Goal: Communication & Community: Answer question/provide support

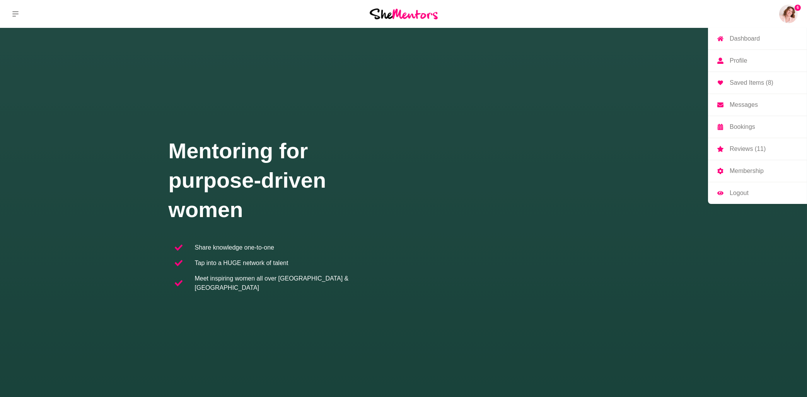
click at [748, 105] on p "Messages" at bounding box center [744, 105] width 28 height 6
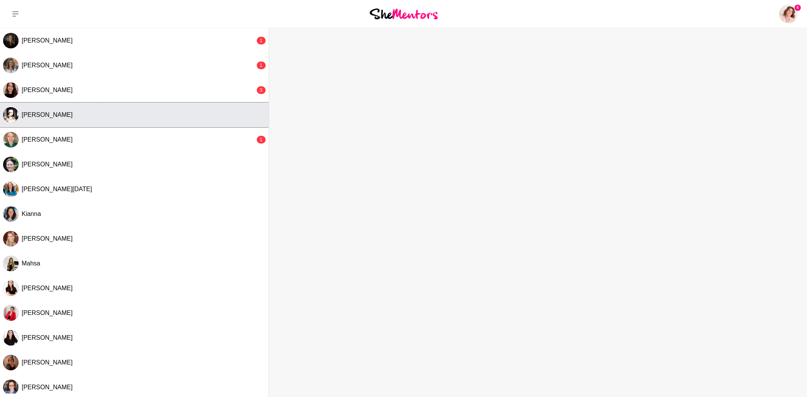
click at [37, 116] on span "Danica" at bounding box center [47, 114] width 51 height 7
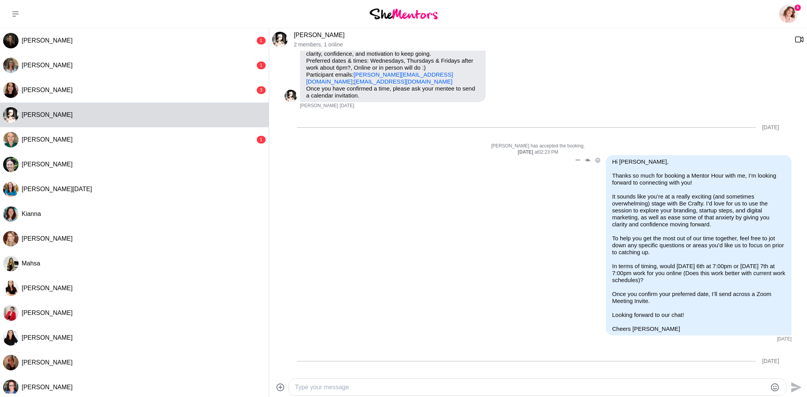
scroll to position [48, 0]
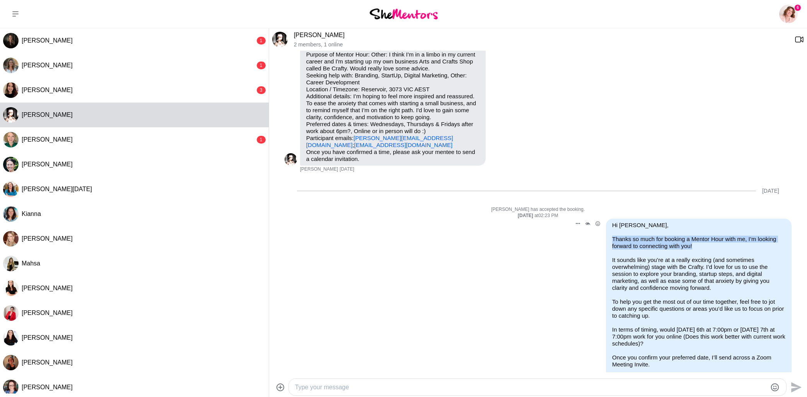
drag, startPoint x: 614, startPoint y: 237, endPoint x: 699, endPoint y: 245, distance: 86.2
click at [699, 245] on p "Thanks so much for booking a Mentor Hour with me, I’m looking forward to connec…" at bounding box center [698, 242] width 173 height 14
copy p "Thanks so much for booking a Mentor Hour with me, I’m looking forward to connec…"
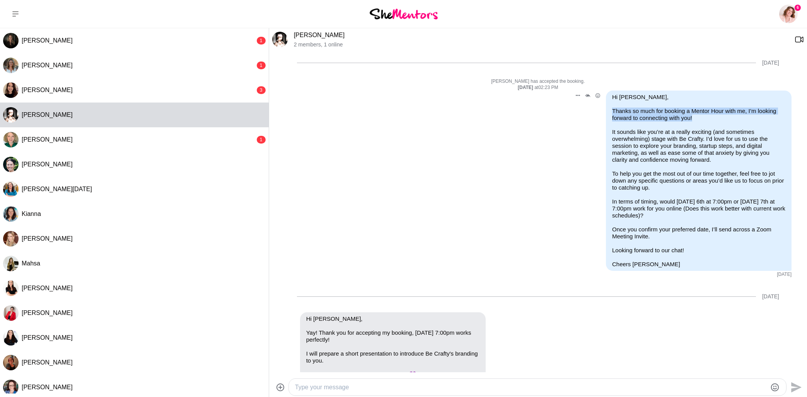
scroll to position [147, 0]
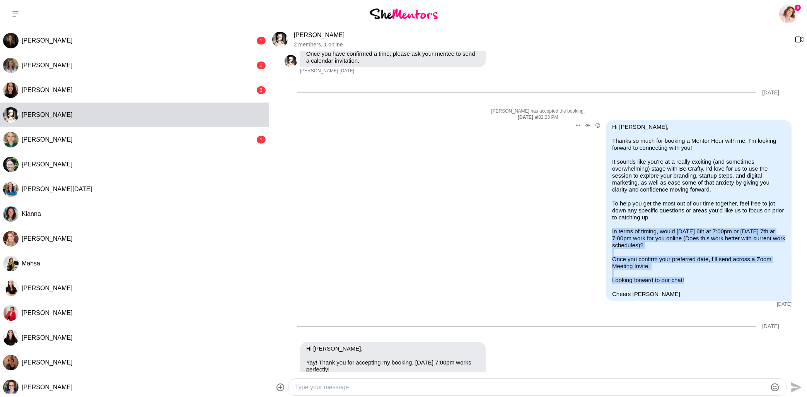
drag, startPoint x: 699, startPoint y: 279, endPoint x: 612, endPoint y: 232, distance: 99.1
click at [612, 232] on div "Hi Danica, Thanks so much for booking a Mentor Hour with me, I’m looking forwar…" at bounding box center [698, 210] width 173 height 174
click at [722, 276] on div "Hi Danica, Thanks so much for booking a Mentor Hour with me, I’m looking forwar…" at bounding box center [698, 210] width 173 height 174
drag, startPoint x: 709, startPoint y: 281, endPoint x: 609, endPoint y: 202, distance: 127.2
click at [612, 202] on div "Hi Danica, Thanks so much for booking a Mentor Hour with me, I’m looking forwar…" at bounding box center [698, 210] width 173 height 174
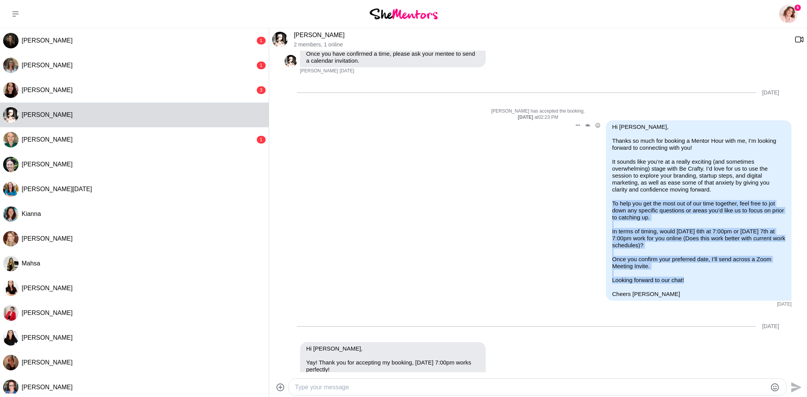
copy div "To help you get the most out of our time together, feel free to jot down any sp…"
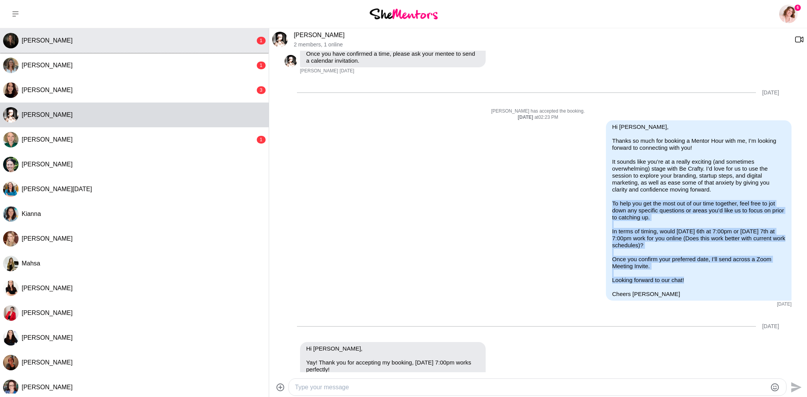
click at [158, 39] on div "Marisse van den Berg" at bounding box center [139, 41] width 234 height 8
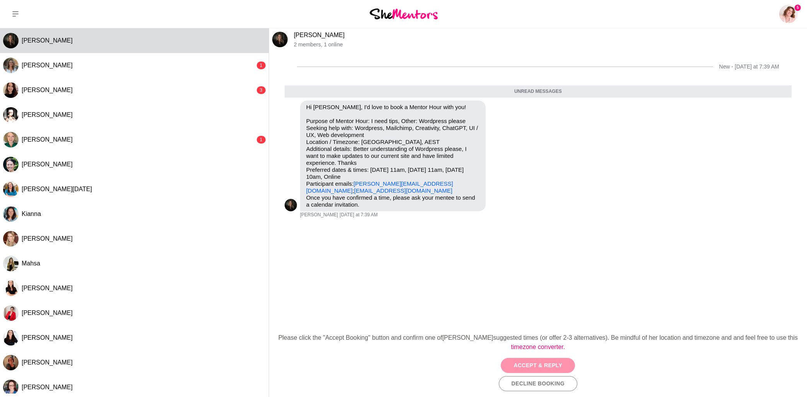
click at [543, 363] on button "Accept & Reply" at bounding box center [538, 365] width 74 height 15
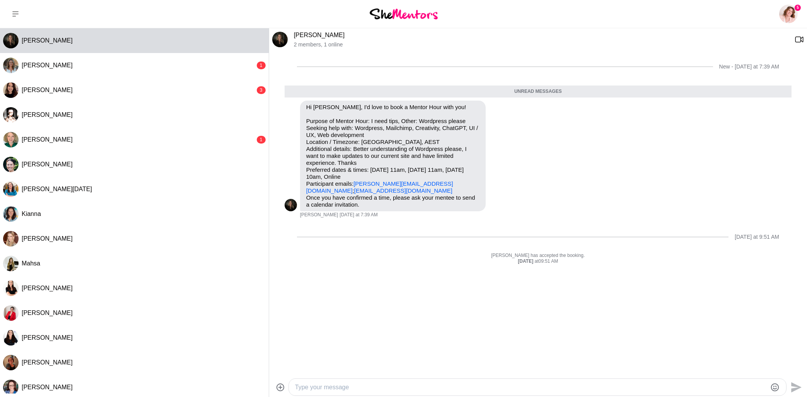
click at [474, 385] on textarea "Type your message" at bounding box center [531, 386] width 472 height 9
paste textarea "Hi Marisse, Thanks so much for booking a Mentor Hour with me, I’m looking forwa…"
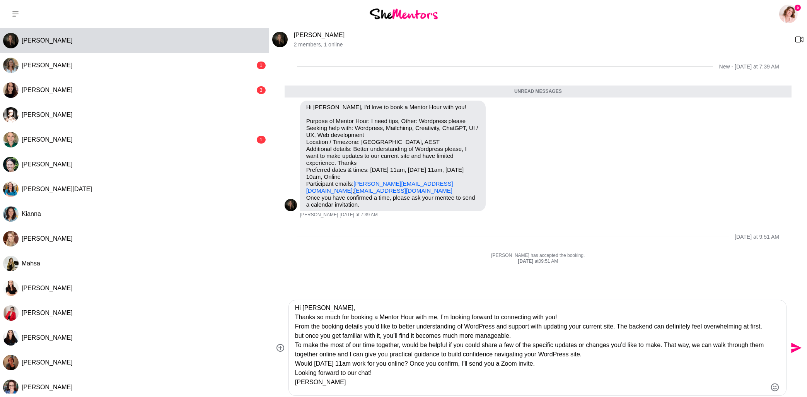
type textarea "Hi Marisse, Thanks so much for booking a Mentor Hour with me, I’m looking forwa…"
click at [351, 307] on textarea "Hi Marisse, Thanks so much for booking a Mentor Hour with me, I’m looking forwa…" at bounding box center [531, 347] width 472 height 89
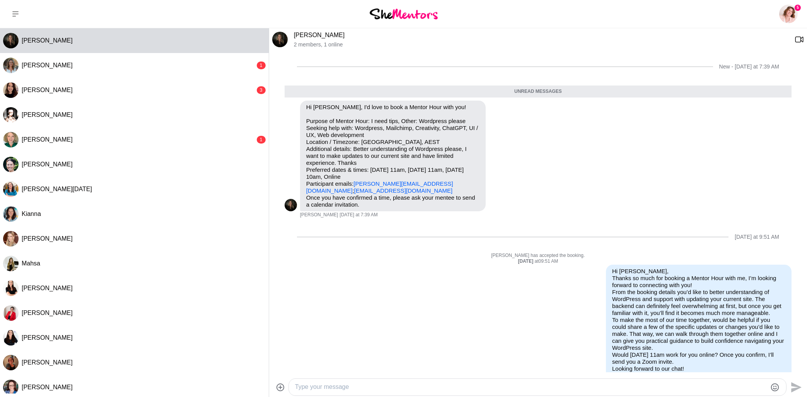
scroll to position [27, 0]
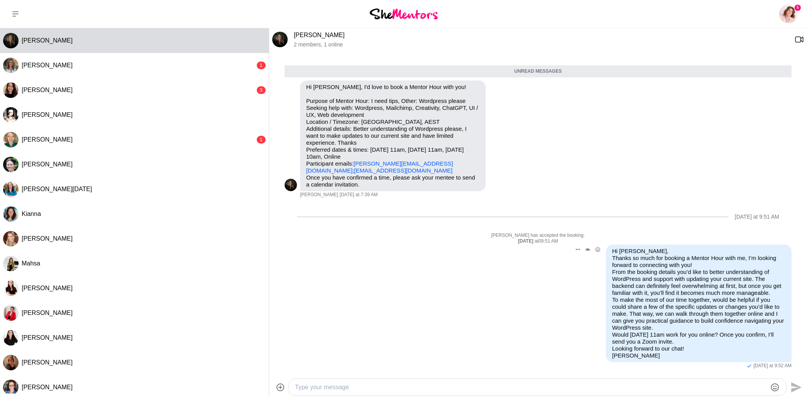
click at [644, 247] on p "Hi Marisse, Thanks so much for booking a Mentor Hour with me, I’m looking forwa…" at bounding box center [698, 302] width 173 height 111
click at [575, 244] on button "Open Message Actions Menu" at bounding box center [578, 249] width 10 height 10
click at [544, 214] on button "Edit Message" at bounding box center [552, 220] width 62 height 15
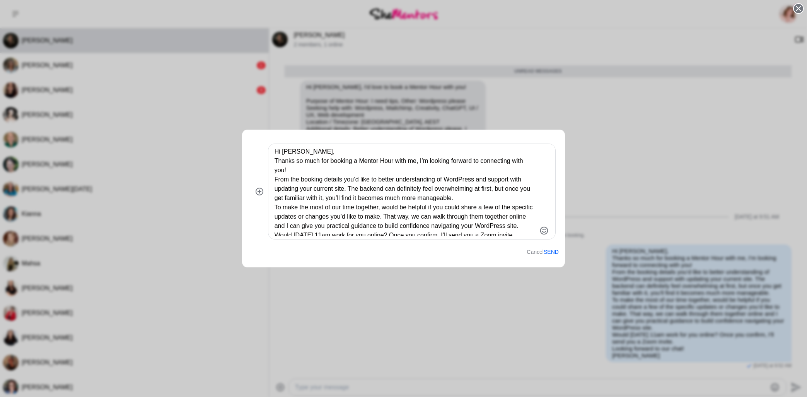
click at [330, 153] on textarea "Hi Marisse, Thanks so much for booking a Mentor Hour with me, I’m looking forwa…" at bounding box center [405, 191] width 262 height 89
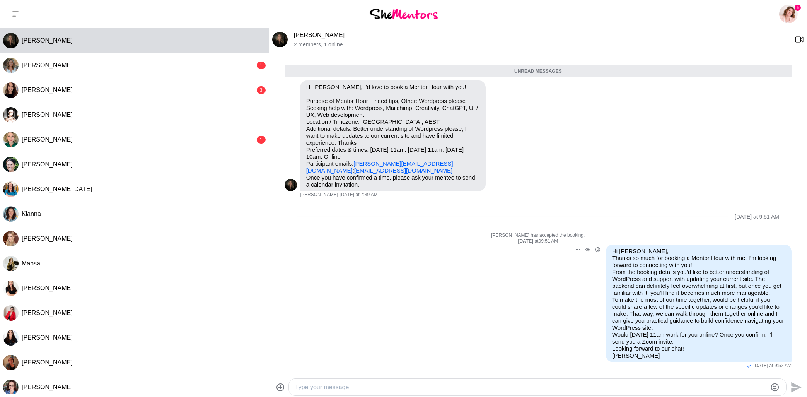
click at [675, 276] on p "Hi Marisse, Thanks so much for booking a Mentor Hour with me, I’m looking forwa…" at bounding box center [698, 302] width 173 height 111
click at [575, 244] on button "Open Message Actions Menu" at bounding box center [578, 249] width 10 height 10
click at [543, 213] on button "Edit Message" at bounding box center [552, 220] width 62 height 15
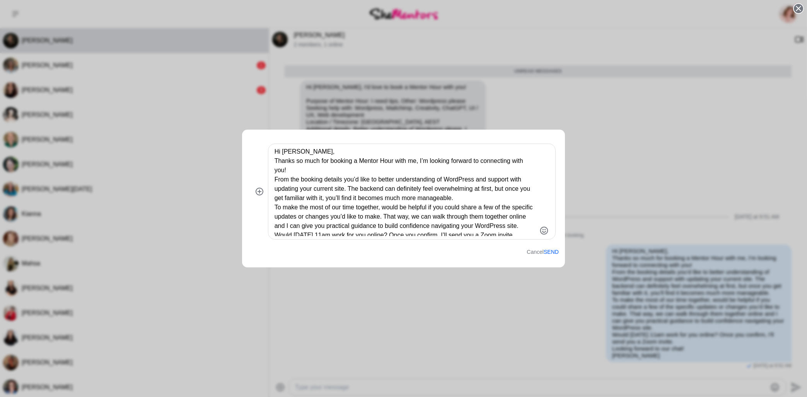
click at [308, 154] on textarea "Hi Marisse, Thanks so much for booking a Mentor Hour with me, I’m looking forwa…" at bounding box center [405, 191] width 262 height 89
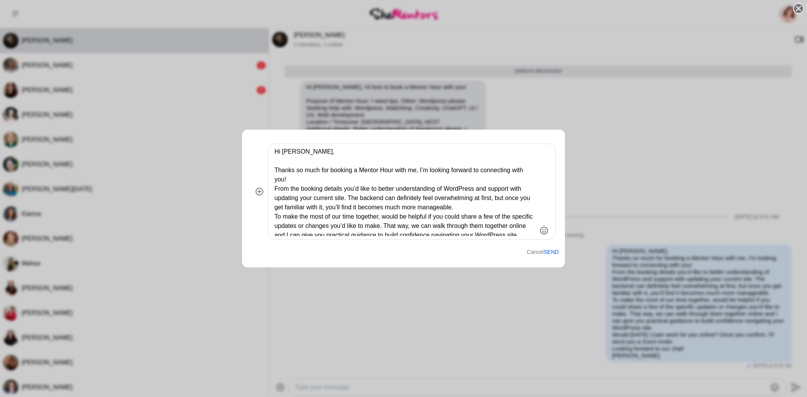
click at [296, 184] on textarea "Hi Marisse, Thanks so much for booking a Mentor Hour with me, I’m looking forwa…" at bounding box center [405, 191] width 262 height 89
click at [292, 179] on textarea "Hi Marisse, Thanks so much for booking a Mentor Hour with me, I’m looking forwa…" at bounding box center [405, 191] width 262 height 89
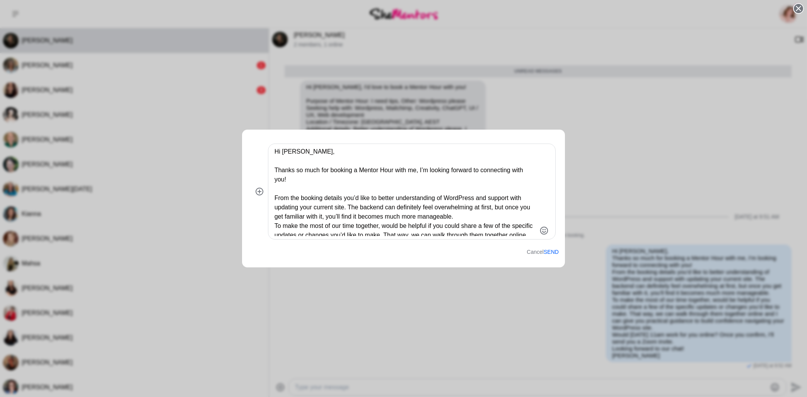
click at [475, 216] on textarea "Hi Marisse, Thanks so much for booking a Mentor Hour with me, I’m looking forwa…" at bounding box center [405, 191] width 262 height 89
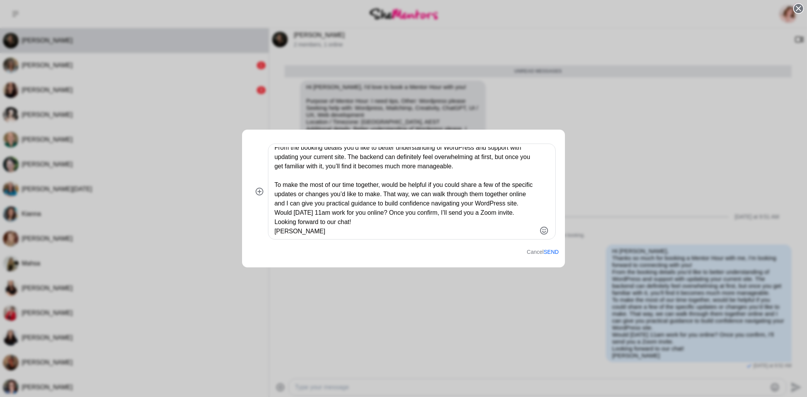
scroll to position [68, 0]
click at [527, 186] on textarea "Hi Marisse, Thanks so much for booking a Mentor Hour with me, I’m looking forwa…" at bounding box center [405, 191] width 262 height 89
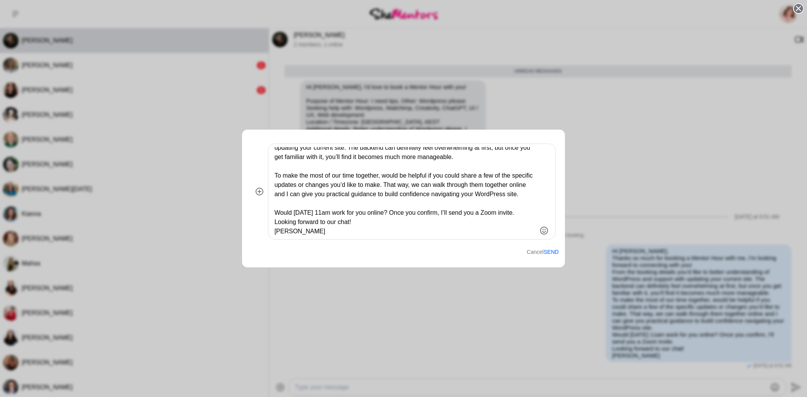
click at [301, 212] on textarea "Hi Marisse, Thanks so much for booking a Mentor Hour with me, I’m looking forwa…" at bounding box center [405, 191] width 262 height 89
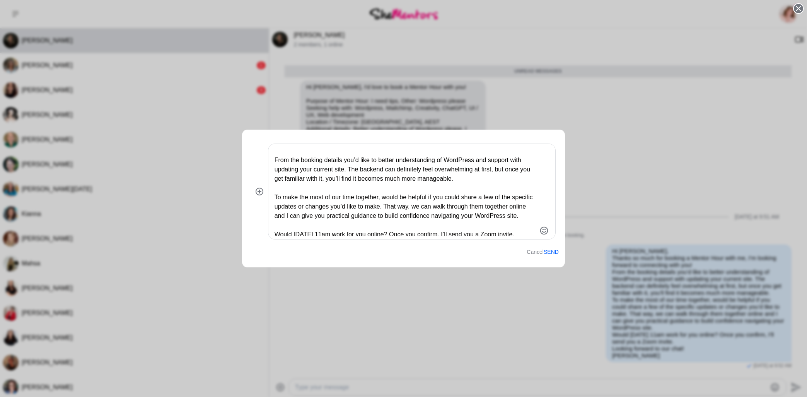
scroll to position [87, 0]
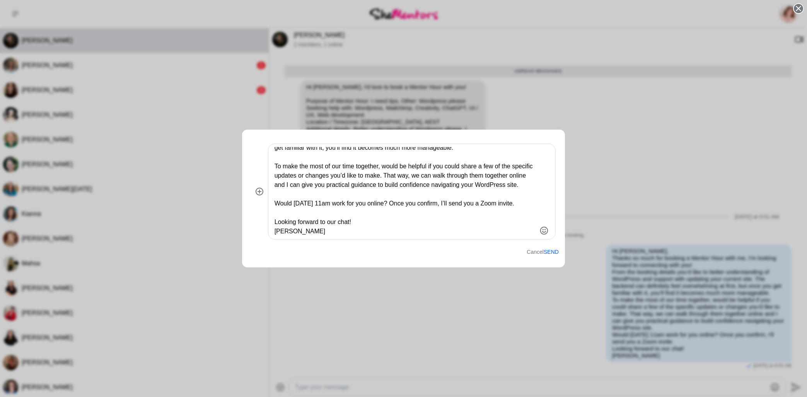
click at [365, 213] on textarea "Hi Marisse, Thanks so much for booking a Mentor Hour with me, I’m looking forwa…" at bounding box center [405, 191] width 262 height 89
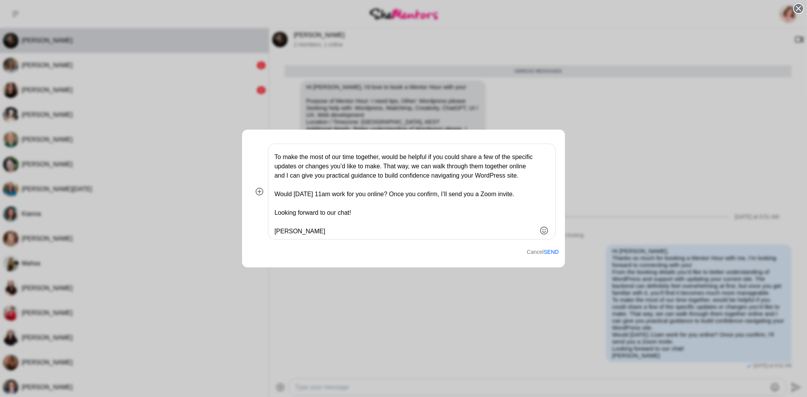
scroll to position [97, 0]
type textarea "Hi Marisse, Thanks so much for booking a Mentor Hour with me, I’m looking forwa…"
click at [551, 252] on button "Send" at bounding box center [551, 252] width 15 height 7
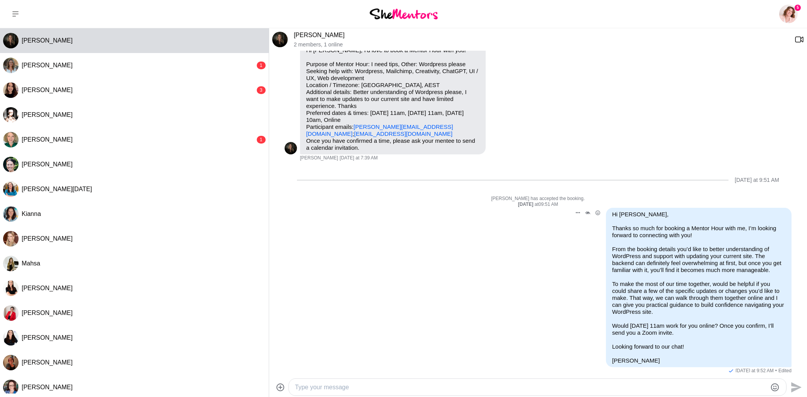
scroll to position [68, 0]
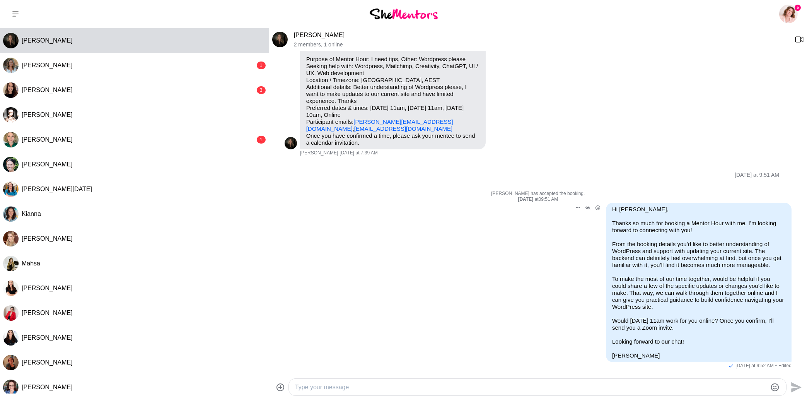
click at [710, 240] on p "From the booking details you’d like to better understanding of WordPress and su…" at bounding box center [698, 254] width 173 height 28
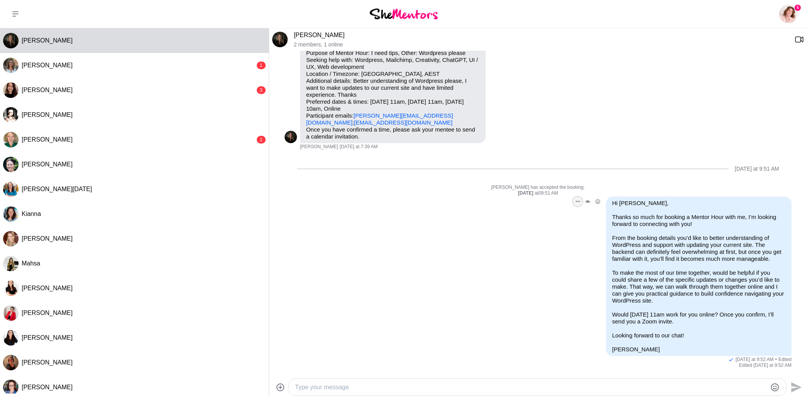
click at [576, 201] on icon "Open Message Actions Menu" at bounding box center [578, 202] width 4 height 2
click at [541, 172] on button "Edit Message" at bounding box center [552, 172] width 62 height 15
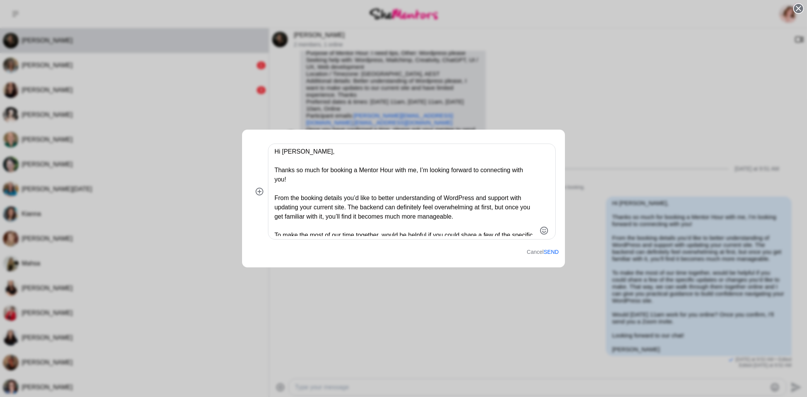
drag, startPoint x: 378, startPoint y: 198, endPoint x: 373, endPoint y: 198, distance: 5.0
click at [373, 198] on textarea "Hi Marisse, Thanks so much for booking a Mentor Hour with me, I’m looking forwa…" at bounding box center [405, 191] width 262 height 89
type textarea "Hi Marisse, Thanks so much for booking a Mentor Hour with me, I’m looking forwa…"
click at [551, 251] on button "Send" at bounding box center [551, 252] width 15 height 7
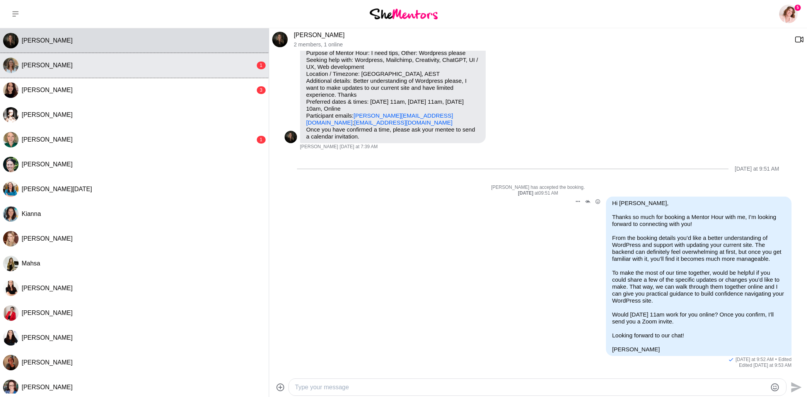
click at [65, 68] on div "Alicia Visser" at bounding box center [139, 65] width 234 height 8
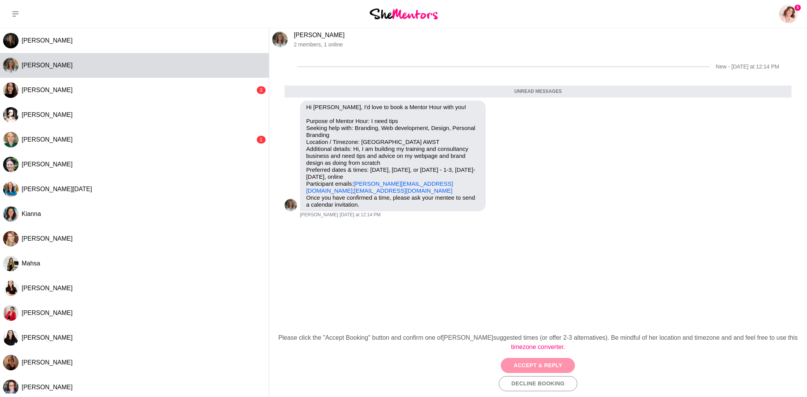
click at [564, 366] on button "Accept & Reply" at bounding box center [538, 365] width 74 height 15
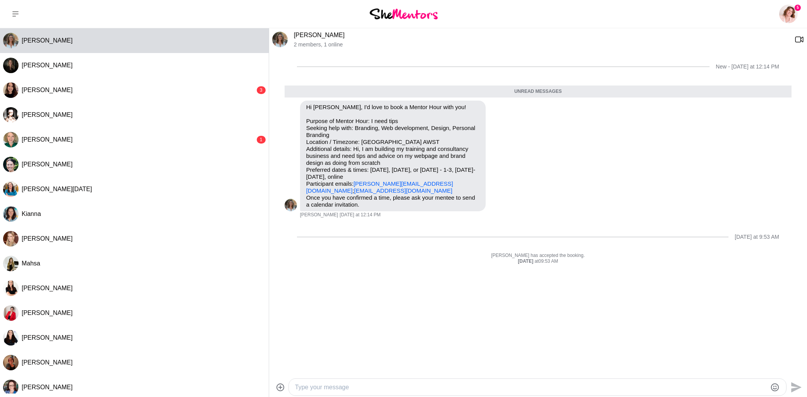
click at [475, 385] on textarea "Type your message" at bounding box center [531, 386] width 472 height 9
paste textarea "Hi Alicia, Thanks so much for booking a Mentor Hour with me, I’m excited hear m…"
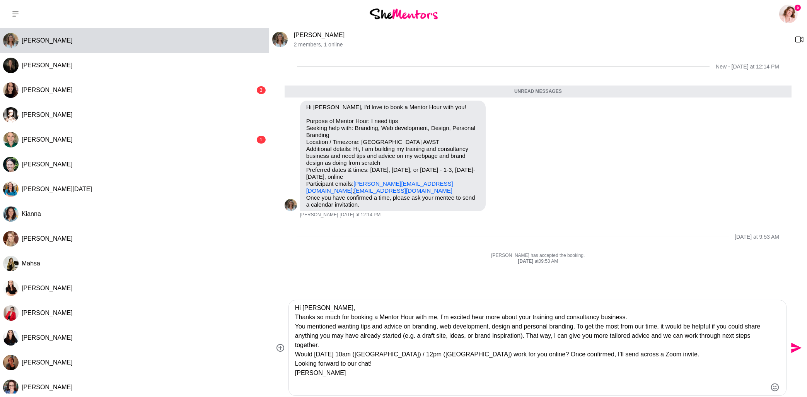
click at [323, 307] on textarea "Hi Alicia, Thanks so much for booking a Mentor Hour with me, I’m excited hear m…" at bounding box center [531, 347] width 472 height 89
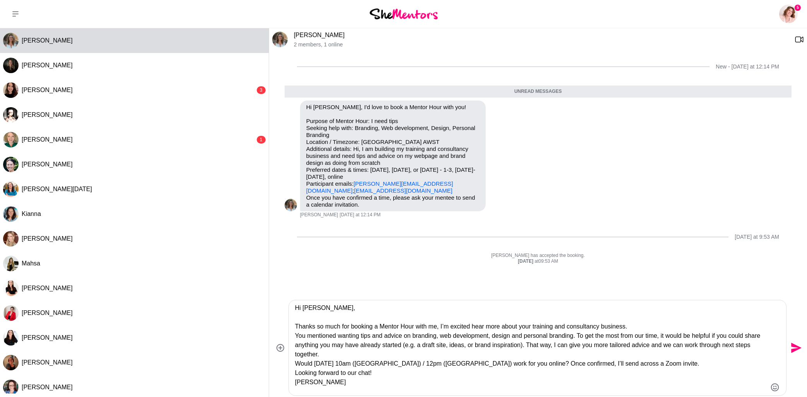
click at [630, 322] on textarea "Hi Alicia, Thanks so much for booking a Mentor Hour with me, I’m excited hear m…" at bounding box center [531, 347] width 472 height 89
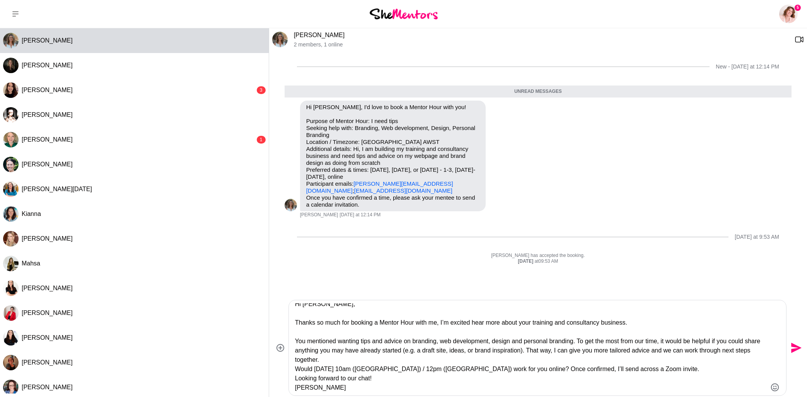
click at [334, 360] on textarea "Hi Alicia, Thanks so much for booking a Mentor Hour with me, I’m excited hear m…" at bounding box center [531, 347] width 472 height 89
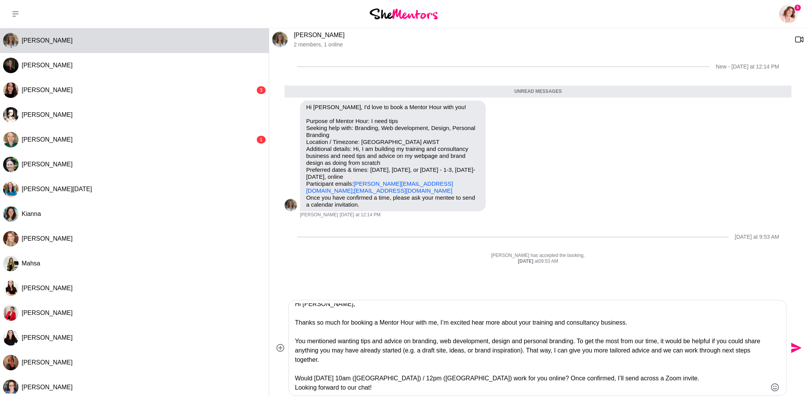
click at [682, 377] on textarea "Hi Alicia, Thanks so much for booking a Mentor Hour with me, I’m excited hear m…" at bounding box center [531, 347] width 472 height 89
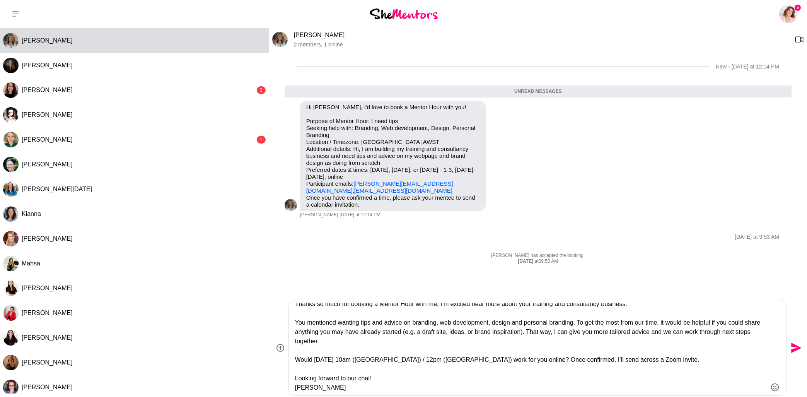
scroll to position [41, 0]
click at [393, 360] on textarea "Hi Alicia, Thanks so much for booking a Mentor Hour with me, I’m excited hear m…" at bounding box center [531, 347] width 472 height 89
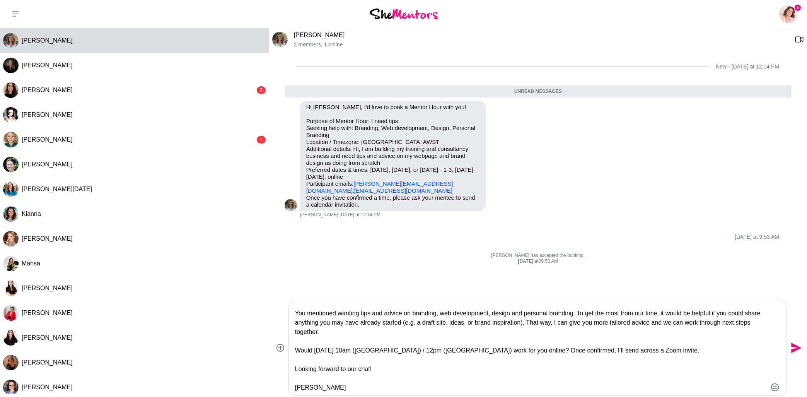
scroll to position [50, 0]
type textarea "Hi Alicia, Thanks so much for booking a Mentor Hour with me, I’m excited hear m…"
click at [796, 349] on icon "Send" at bounding box center [796, 348] width 10 height 10
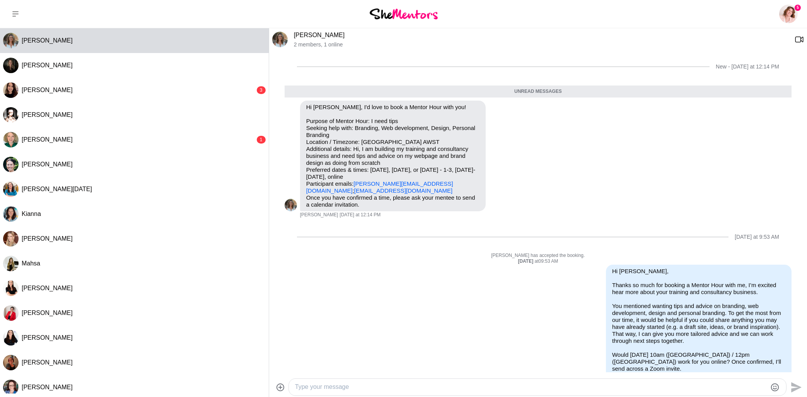
scroll to position [40, 0]
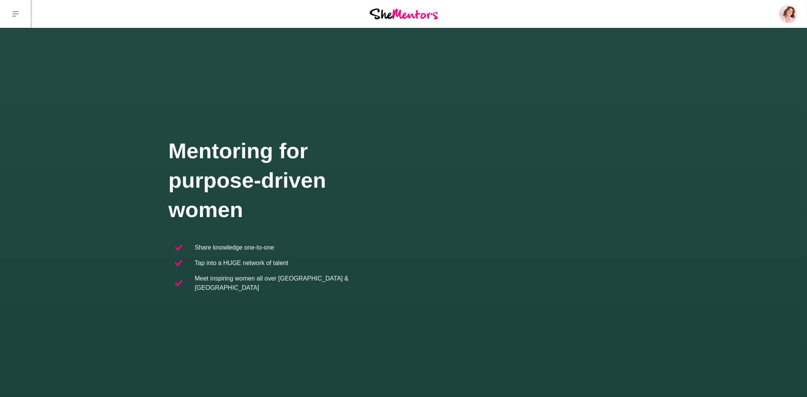
click at [12, 12] on icon at bounding box center [15, 14] width 6 height 6
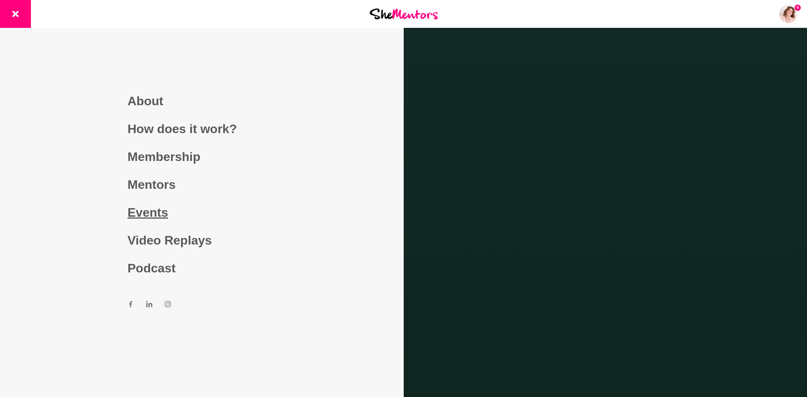
click at [141, 212] on link "Events" at bounding box center [202, 212] width 148 height 28
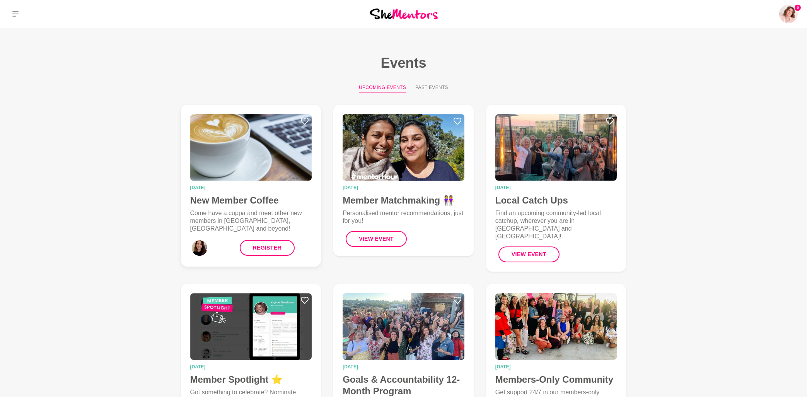
click at [259, 203] on h4 "New Member Coffee" at bounding box center [251, 200] width 122 height 12
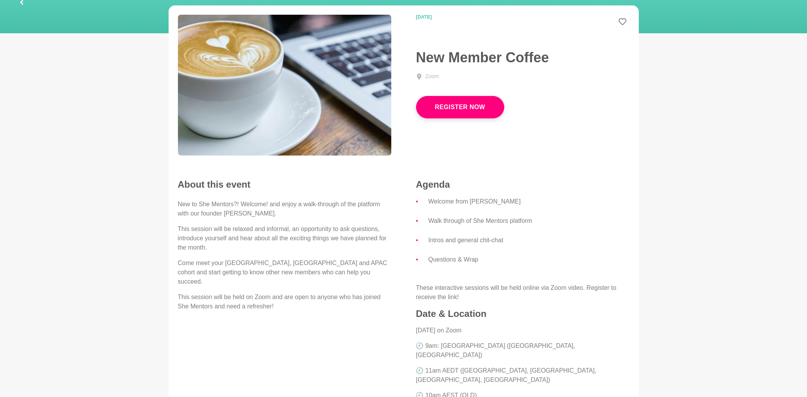
scroll to position [165, 0]
